Goal: Book appointment/travel/reservation

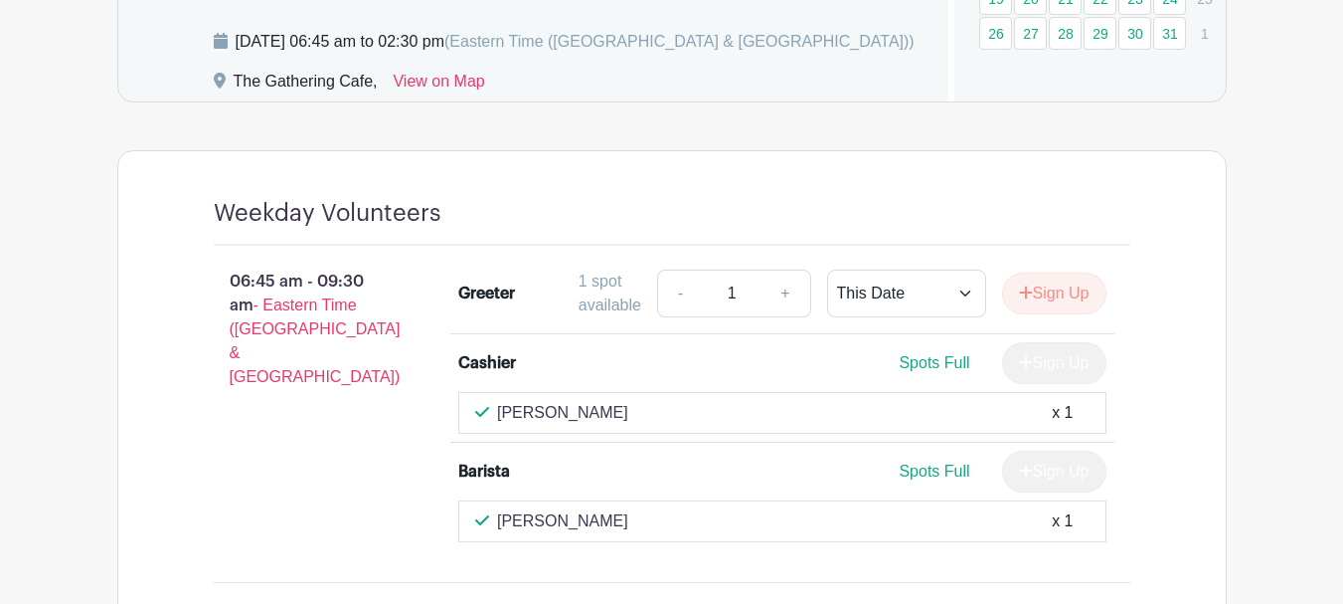
scroll to position [1392, 0]
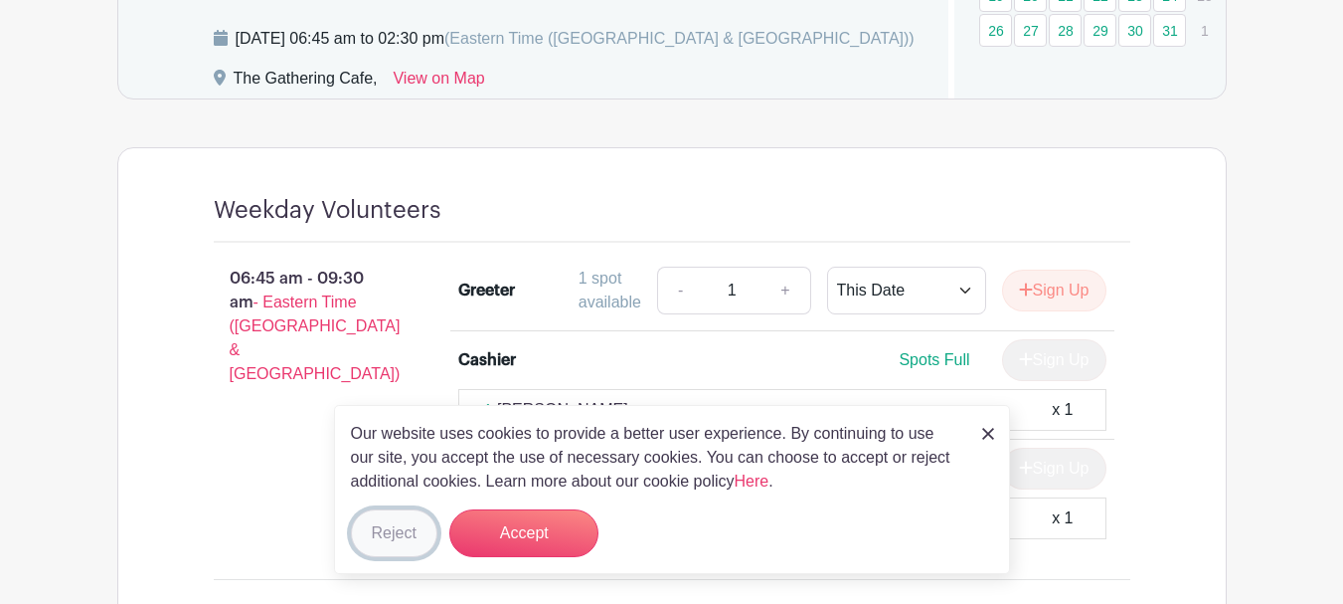
click at [403, 533] on button "Reject" at bounding box center [394, 533] width 87 height 48
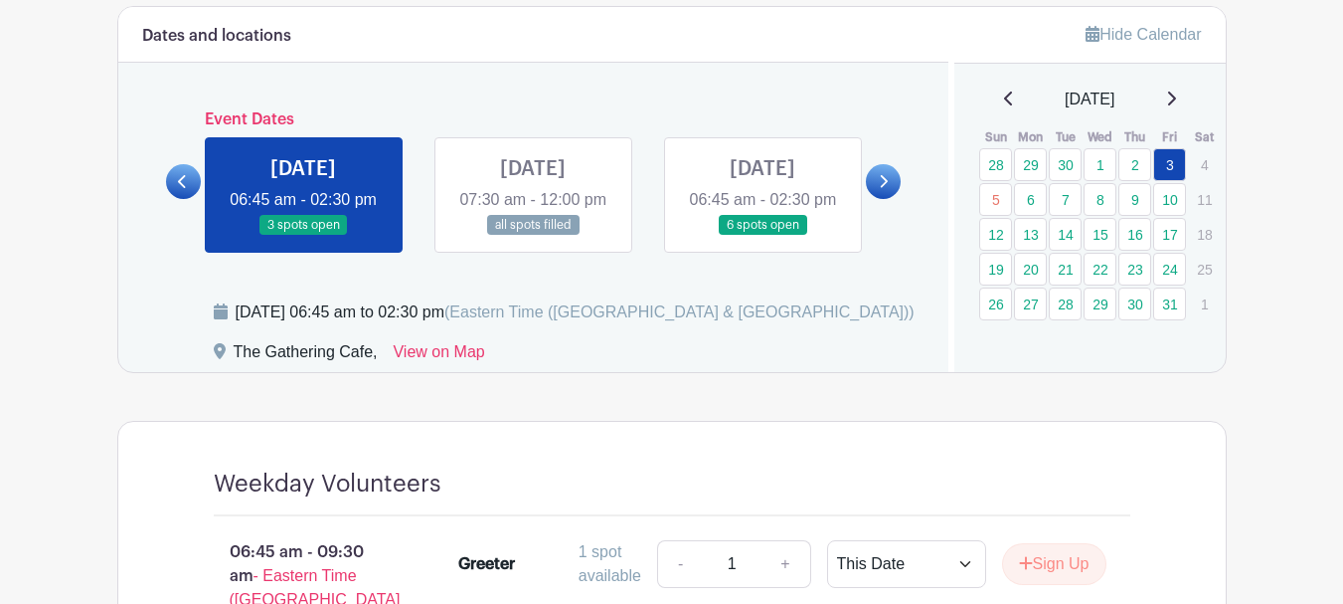
scroll to position [1094, 0]
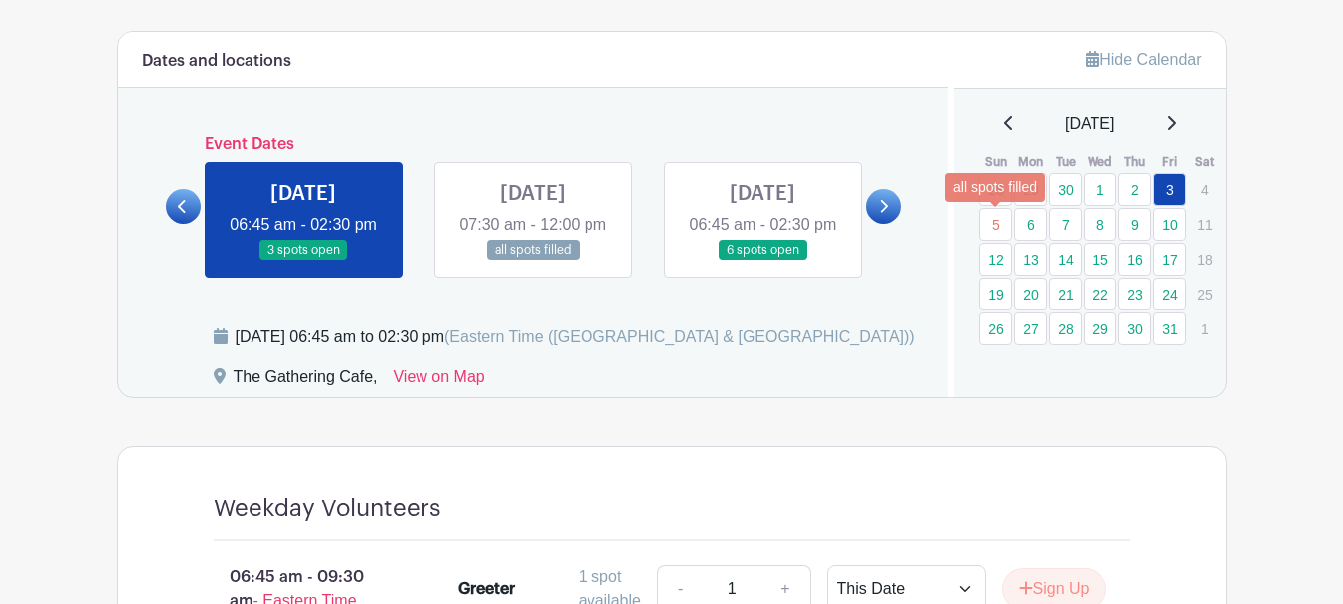
click at [993, 228] on link "5" at bounding box center [995, 224] width 33 height 33
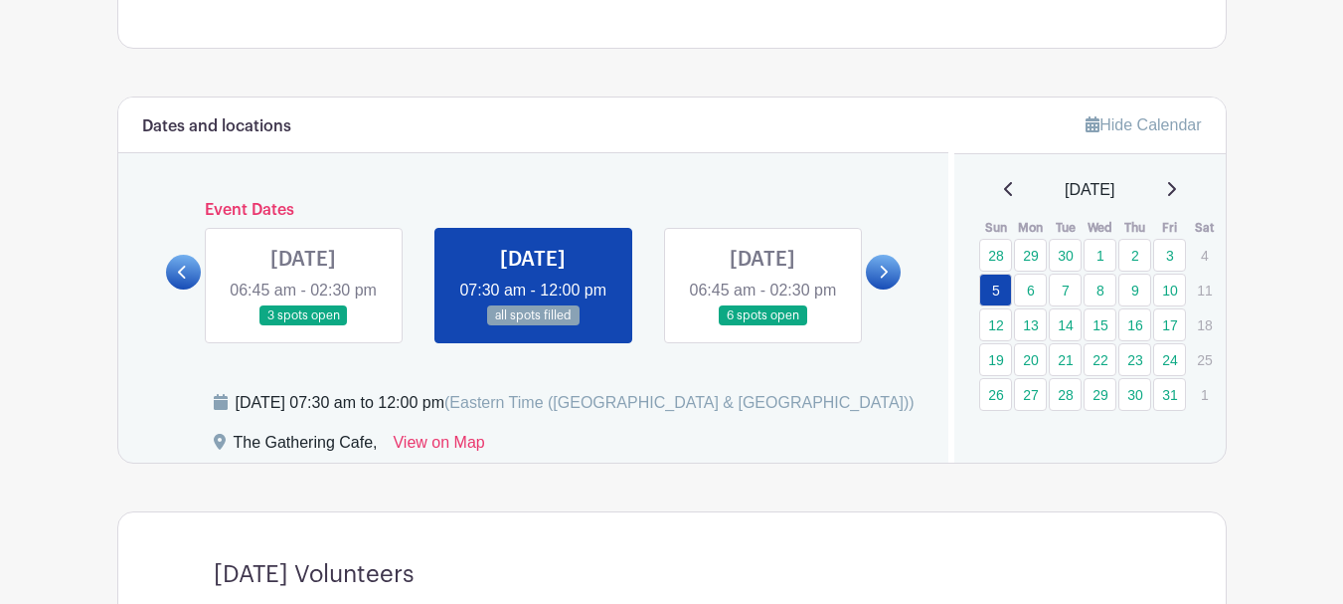
scroll to position [1017, 0]
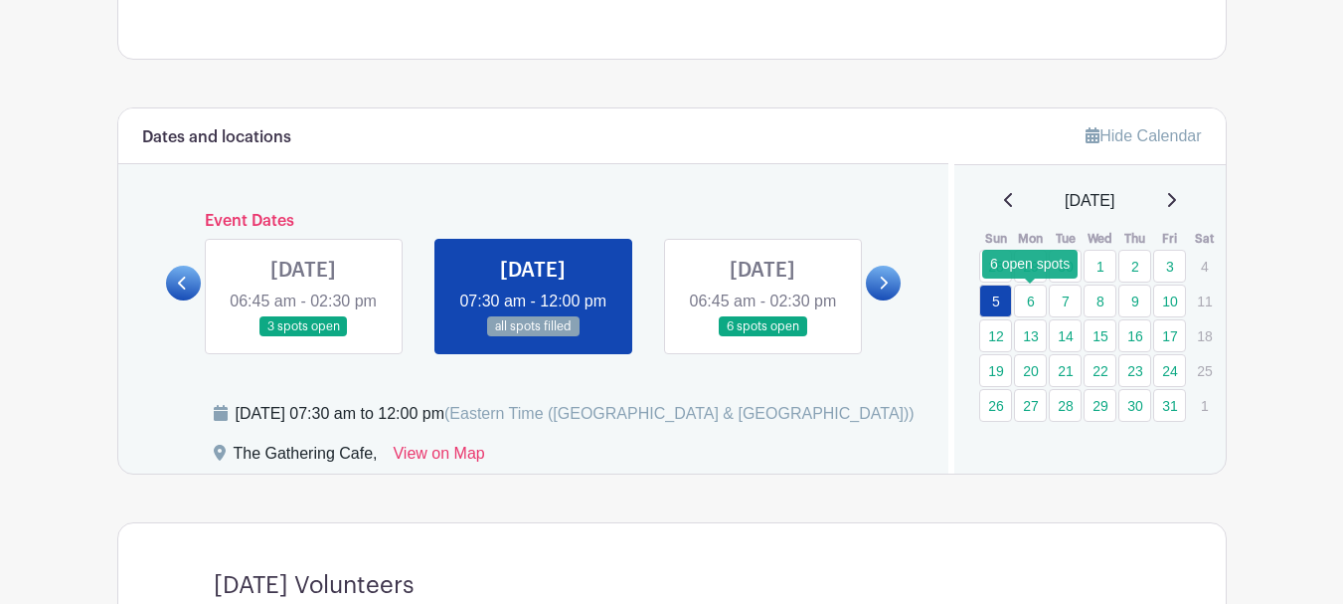
click at [1028, 297] on link "6" at bounding box center [1030, 300] width 33 height 33
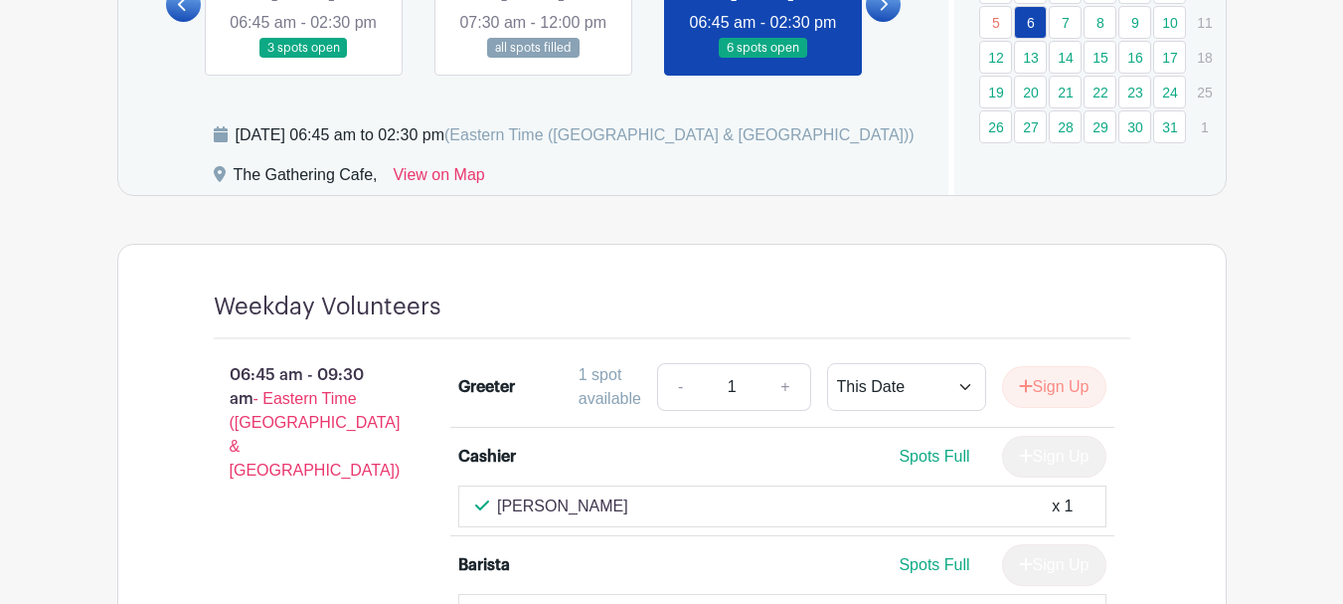
scroll to position [1216, 0]
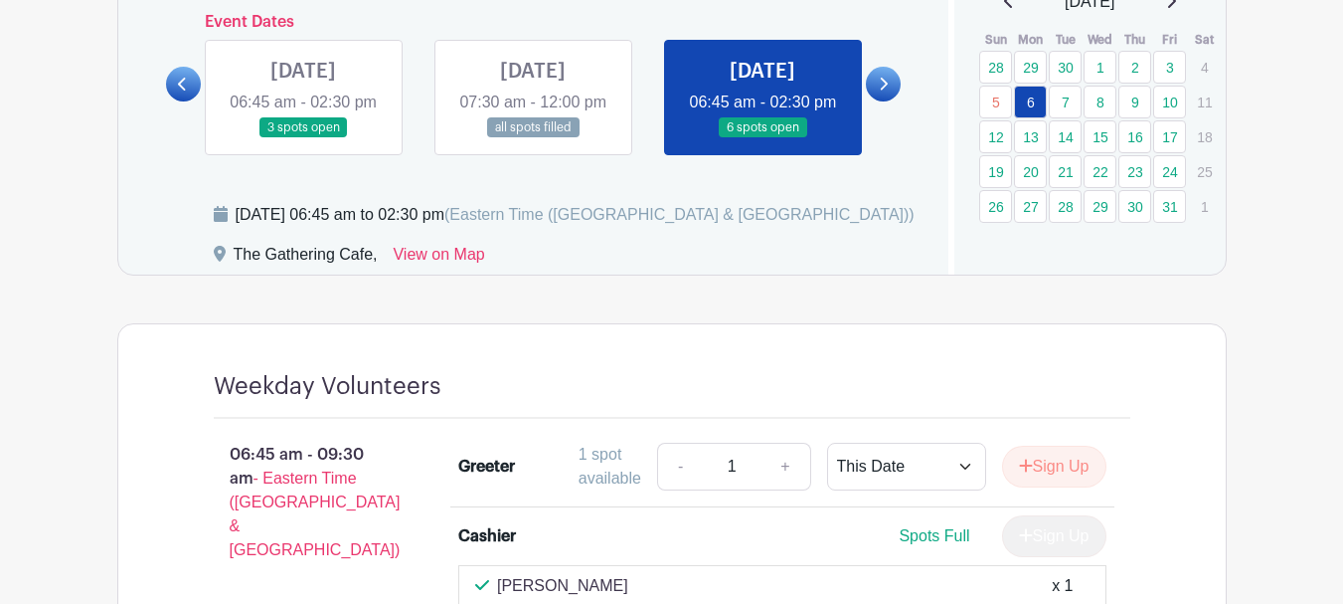
click at [896, 99] on link at bounding box center [883, 84] width 35 height 35
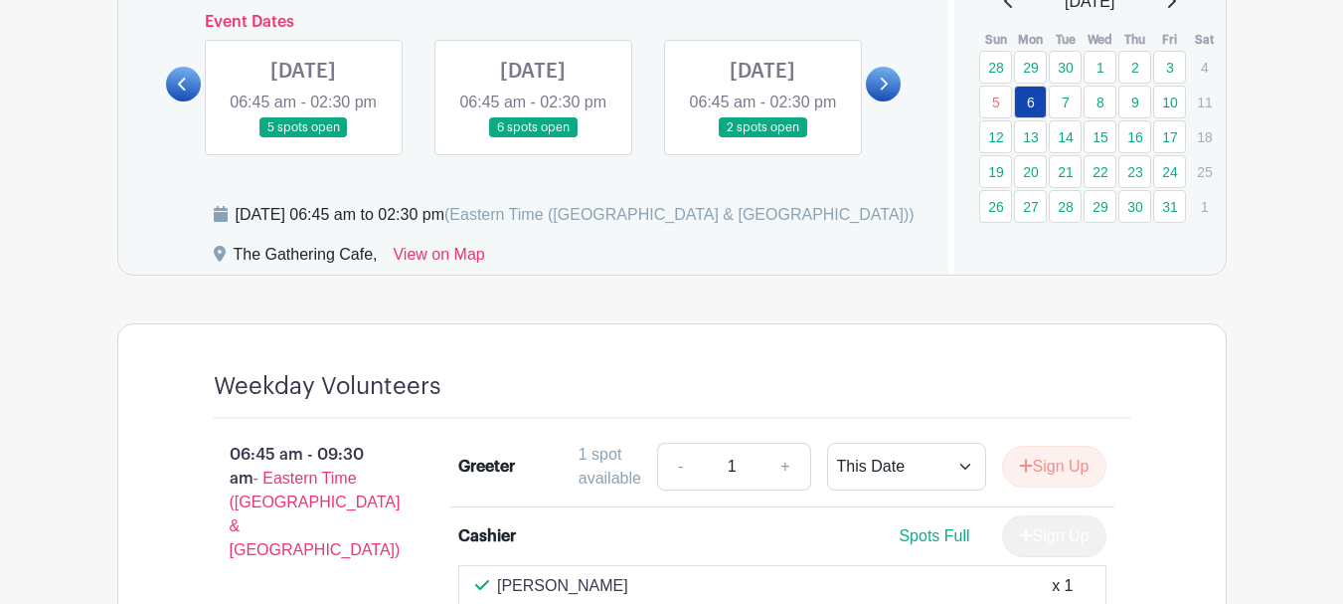
click at [303, 138] on link at bounding box center [303, 138] width 0 height 0
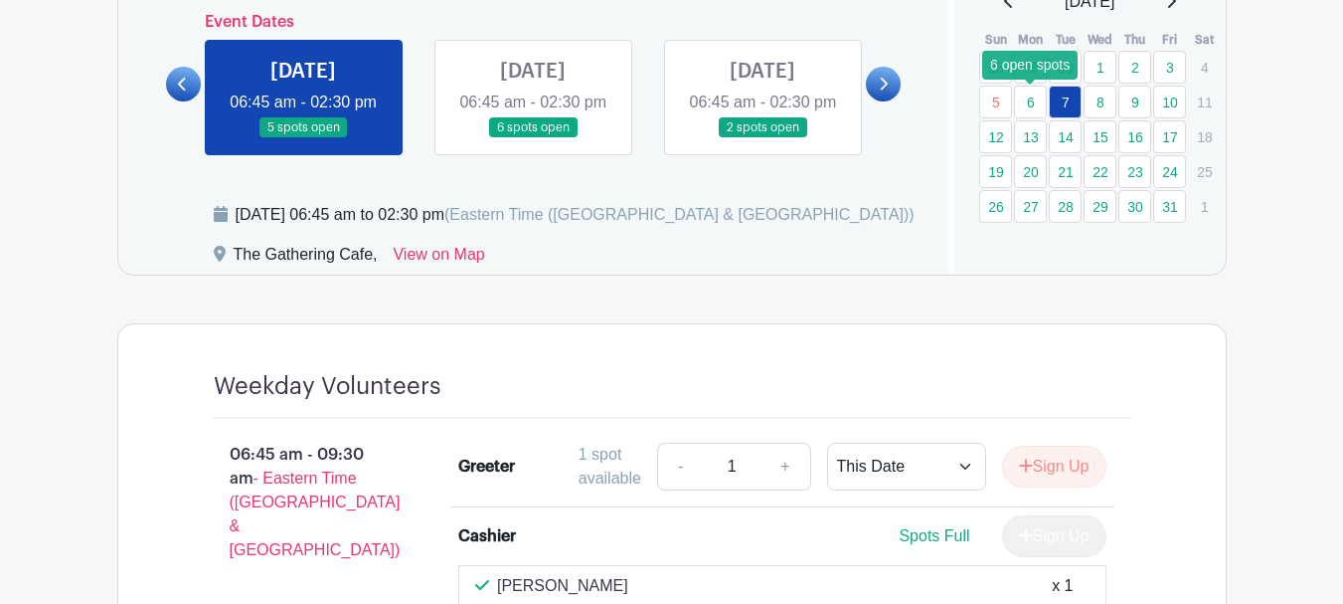
click at [1031, 101] on link "6" at bounding box center [1030, 102] width 33 height 33
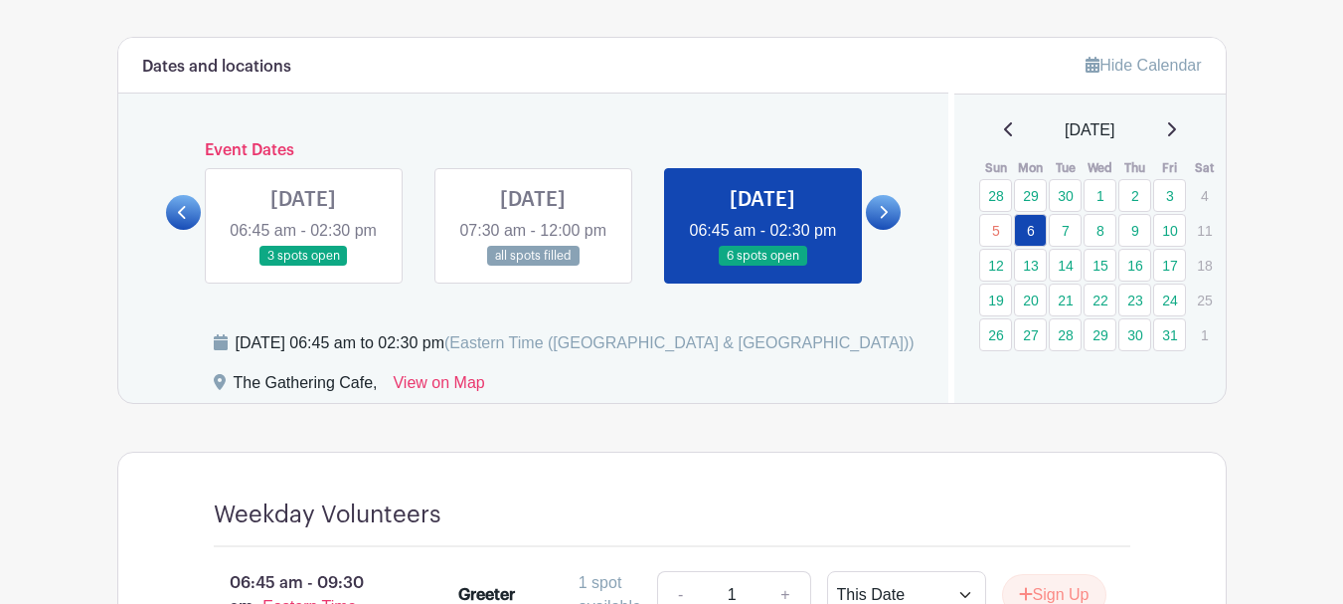
scroll to position [1216, 0]
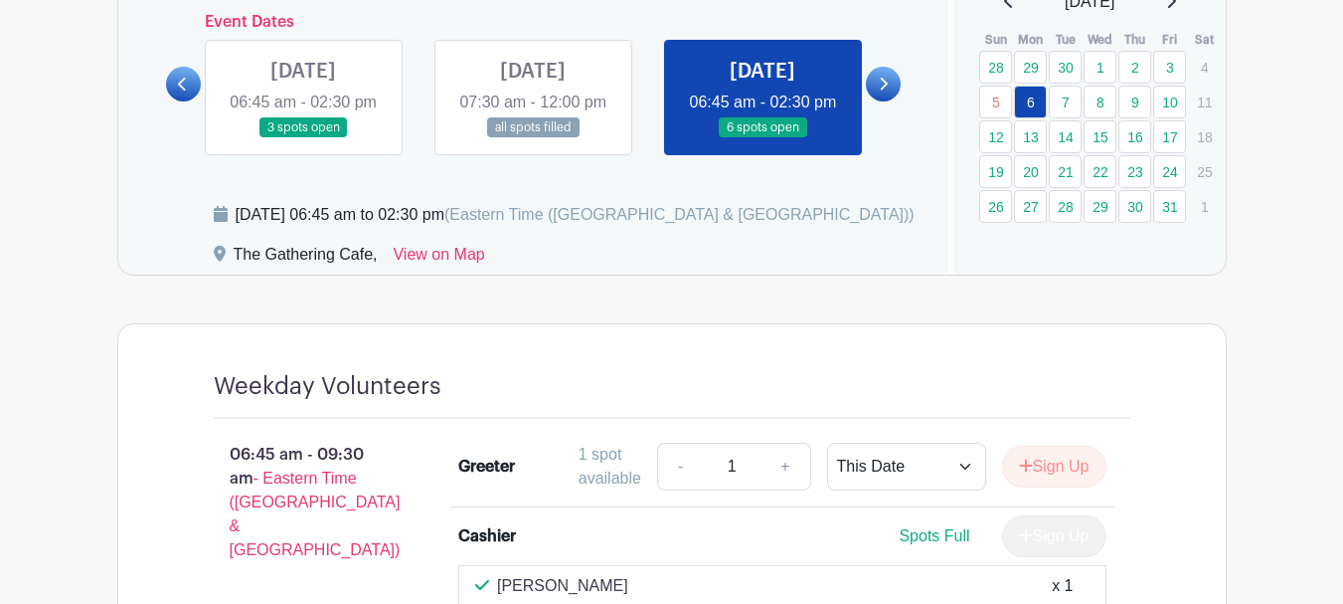
click at [890, 101] on link at bounding box center [883, 84] width 35 height 35
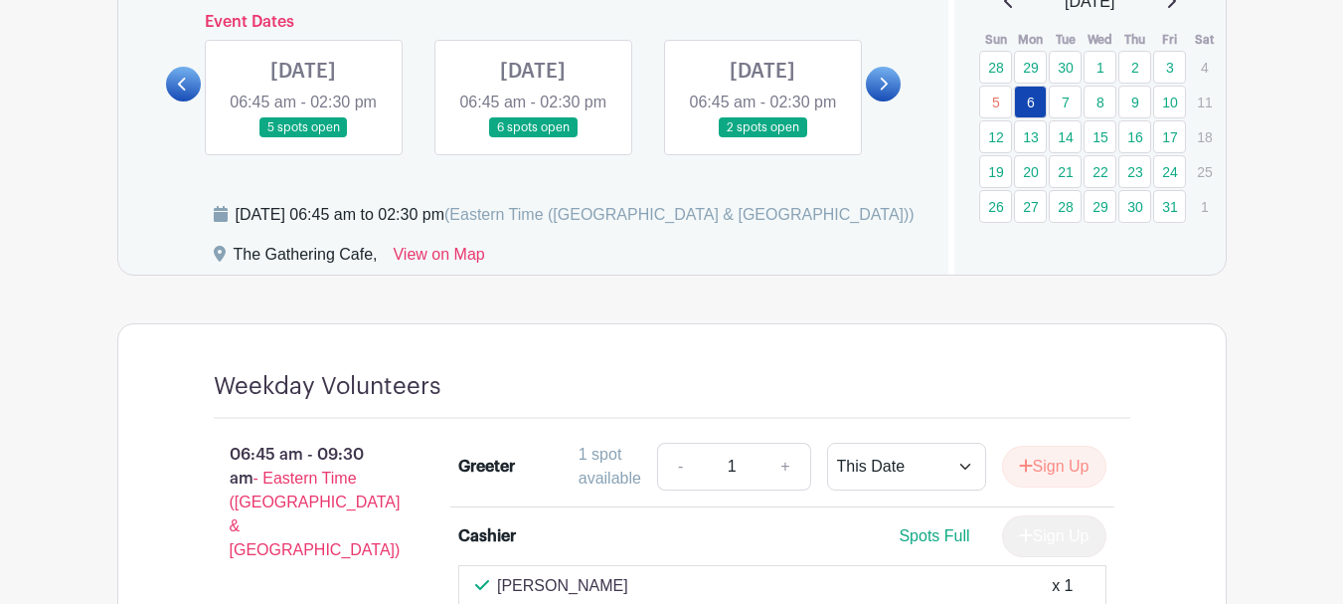
click at [303, 138] on link at bounding box center [303, 138] width 0 height 0
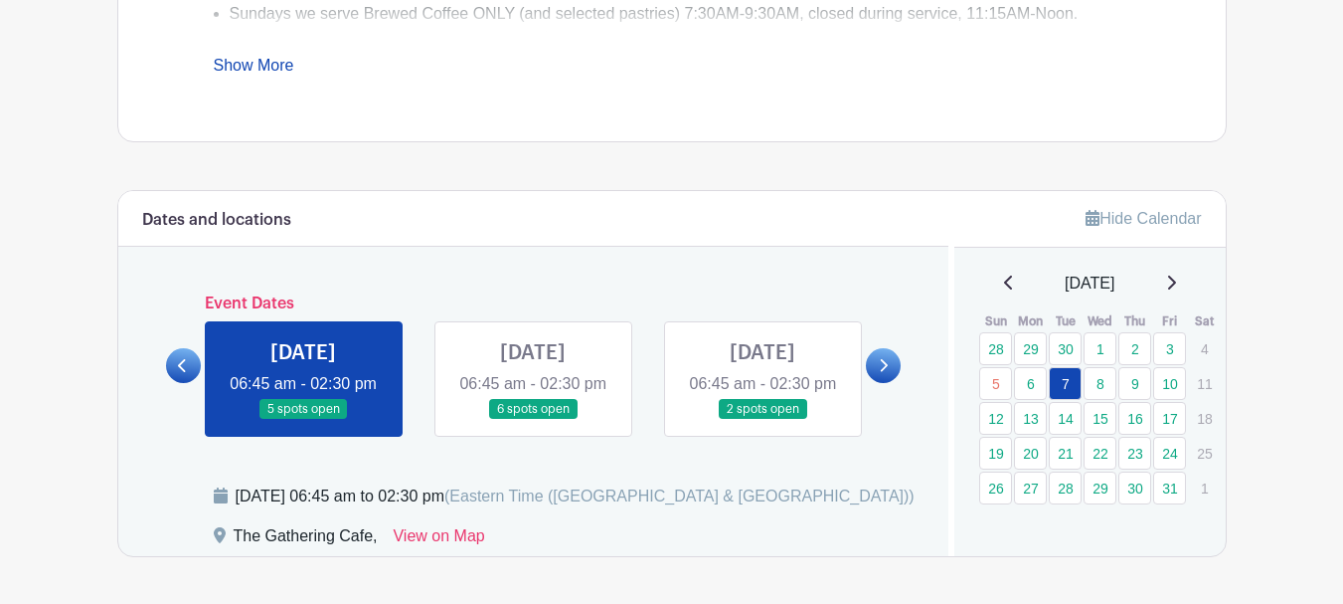
scroll to position [918, 0]
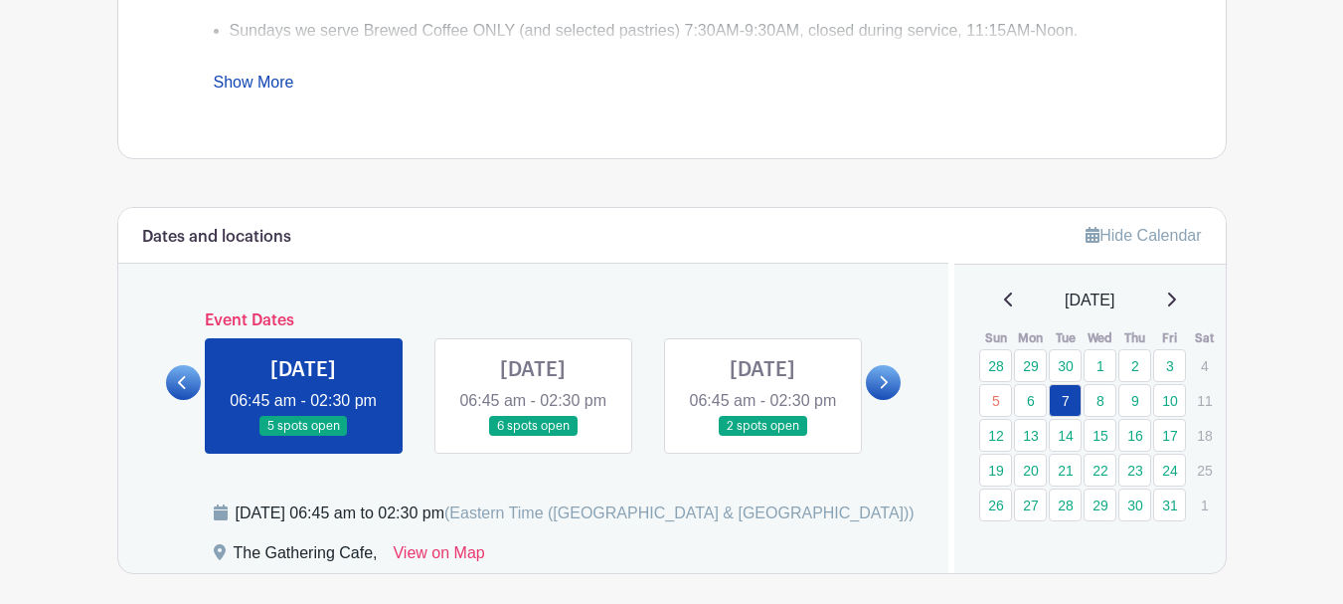
click at [533, 437] on link at bounding box center [533, 437] width 0 height 0
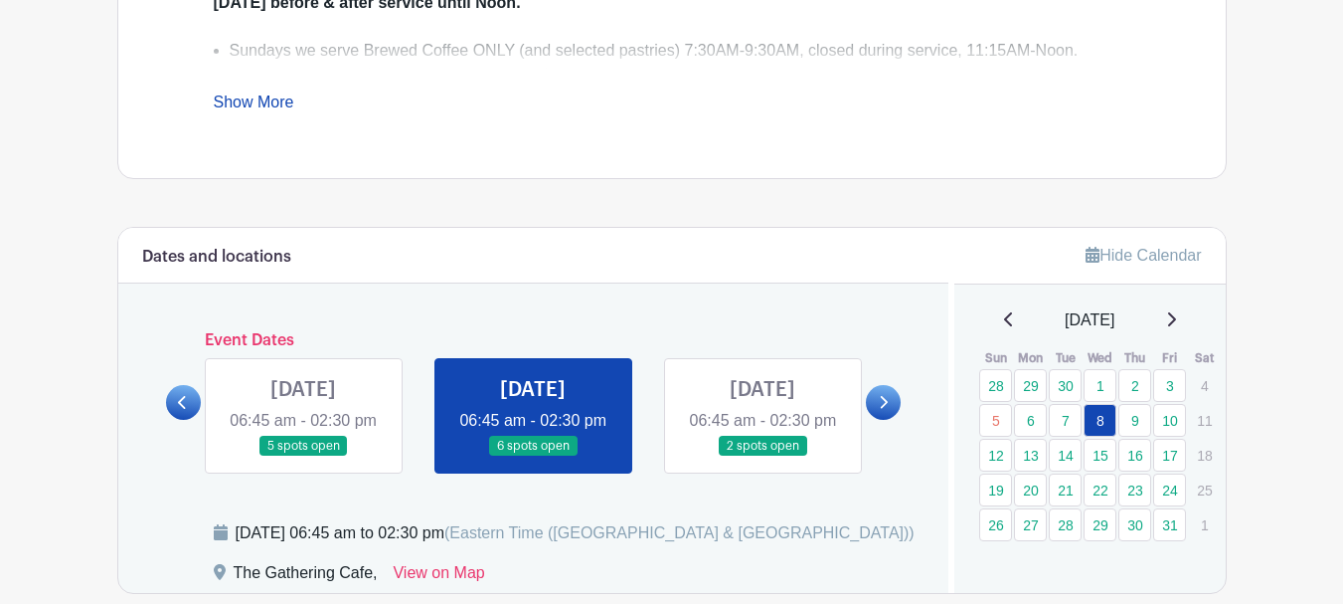
scroll to position [893, 0]
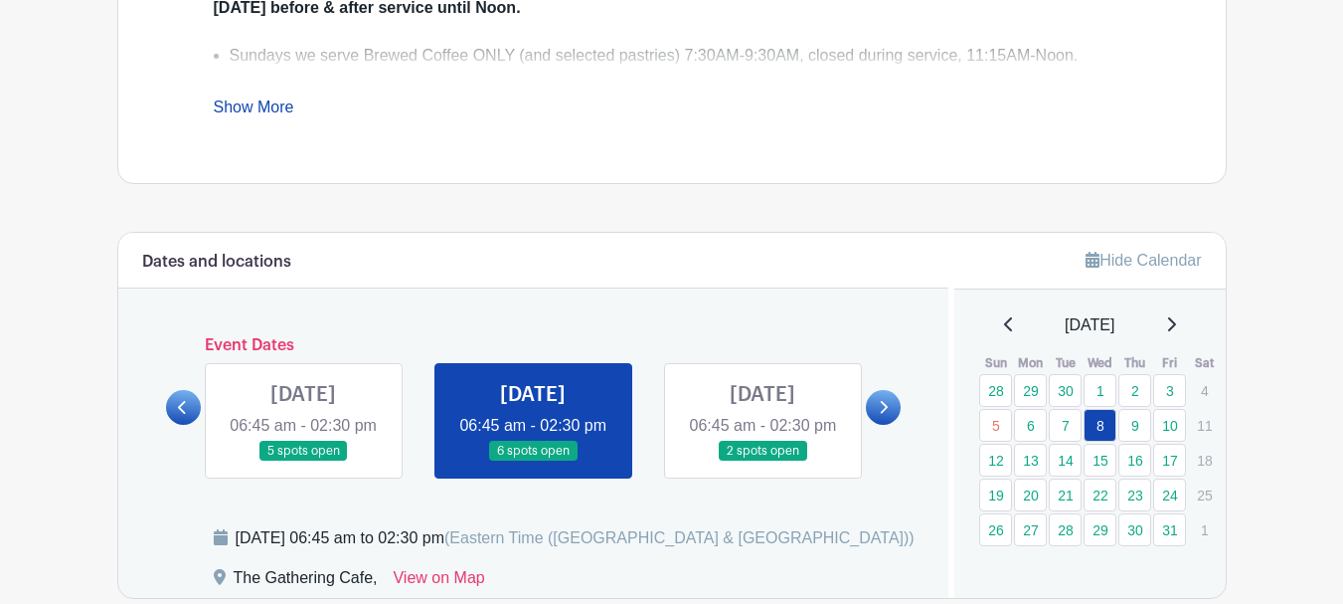
click at [763, 461] on link at bounding box center [763, 461] width 0 height 0
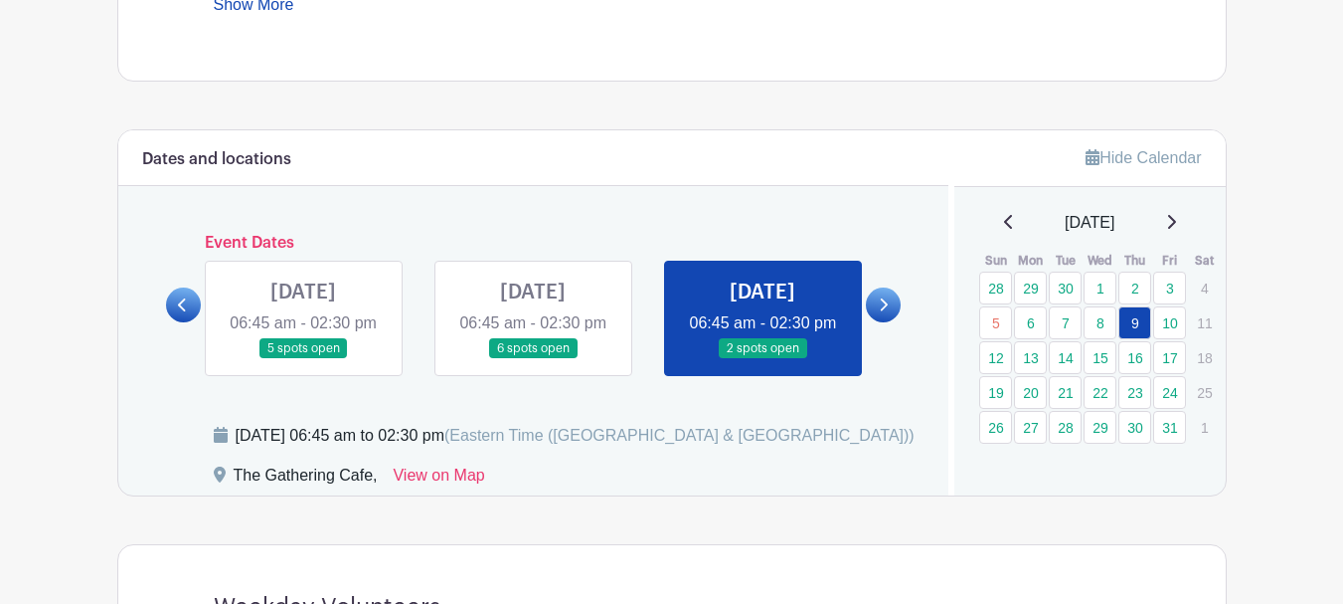
scroll to position [992, 0]
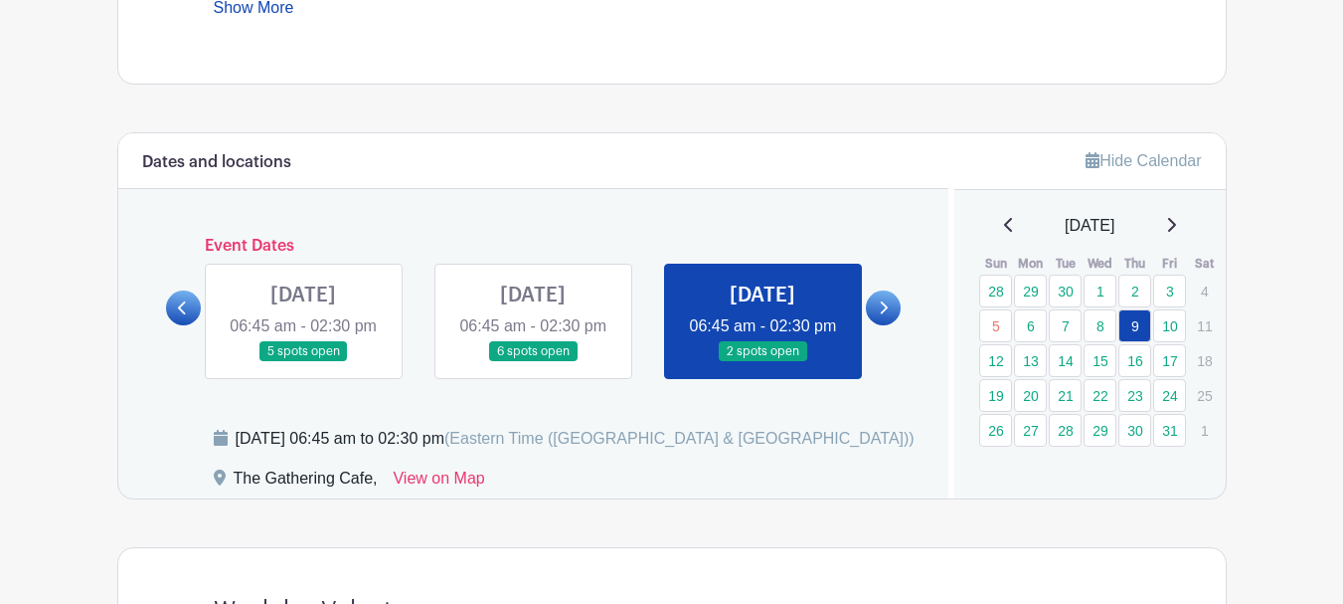
click at [888, 315] on icon at bounding box center [883, 307] width 9 height 15
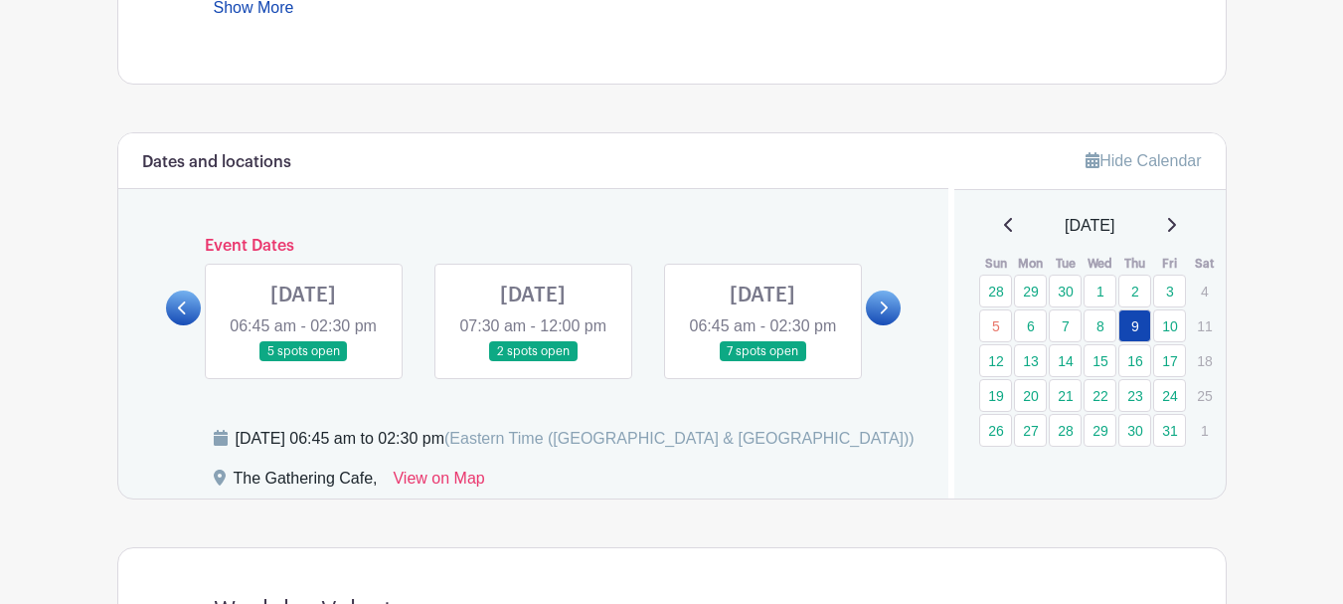
click at [303, 362] on link at bounding box center [303, 362] width 0 height 0
